Goal: Task Accomplishment & Management: Manage account settings

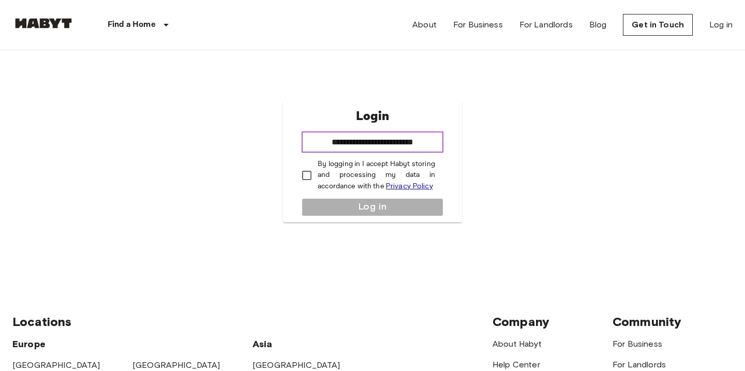
type input "**********"
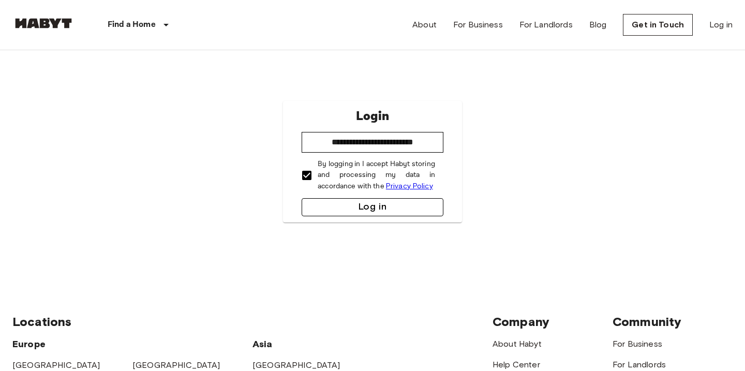
click at [346, 209] on button "Log in" at bounding box center [372, 207] width 142 height 18
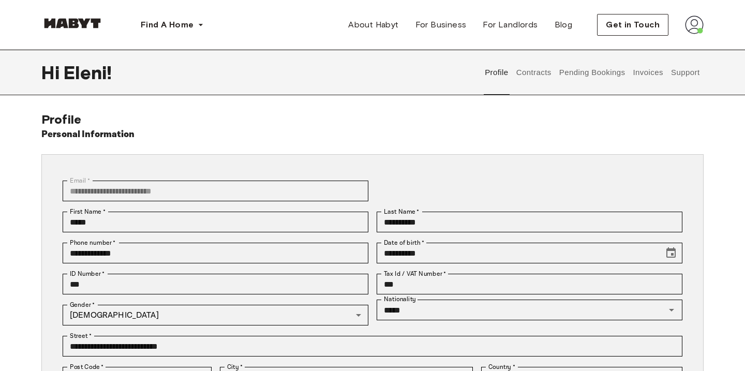
click at [545, 70] on button "Contracts" at bounding box center [534, 73] width 38 height 46
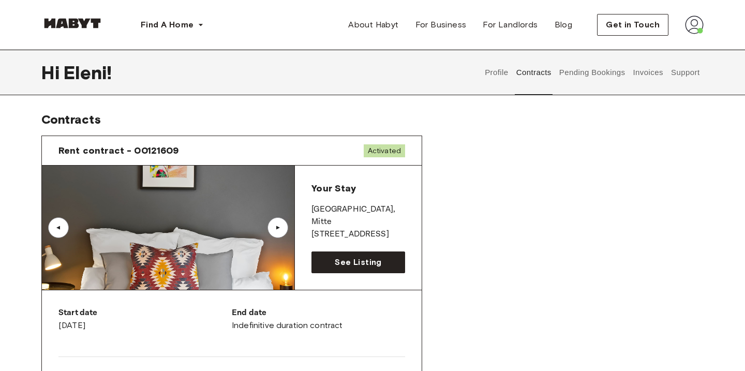
click at [659, 72] on button "Invoices" at bounding box center [647, 73] width 33 height 46
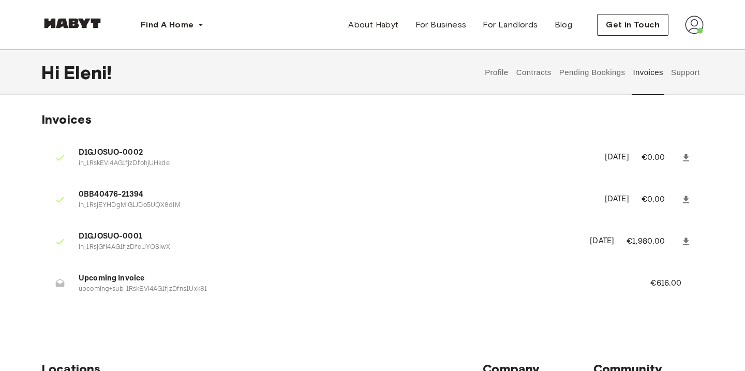
click at [681, 71] on button "Support" at bounding box center [685, 73] width 32 height 46
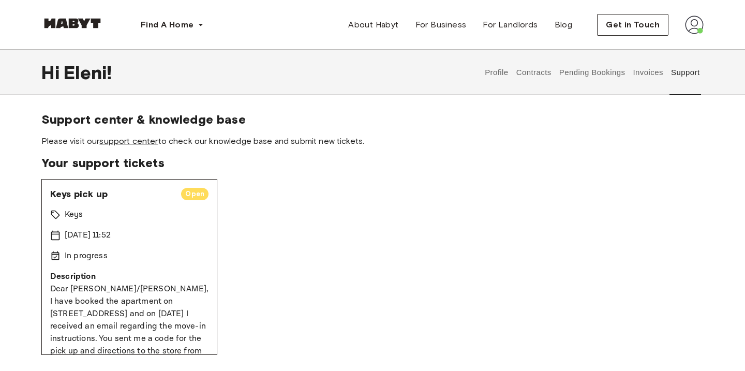
click at [692, 24] on img at bounding box center [694, 25] width 19 height 19
click at [677, 67] on span "Log out" at bounding box center [665, 69] width 31 height 12
